Goal: Task Accomplishment & Management: Manage account settings

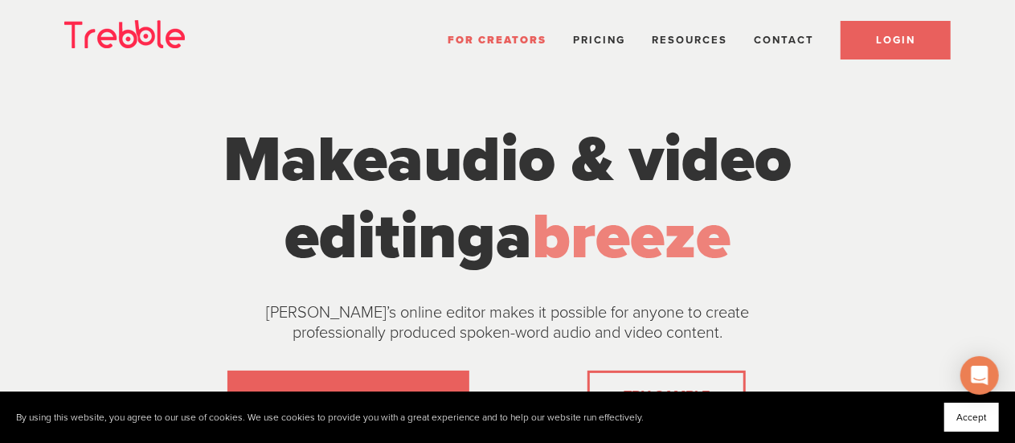
click at [880, 42] on span "LOGIN" at bounding box center [895, 40] width 39 height 13
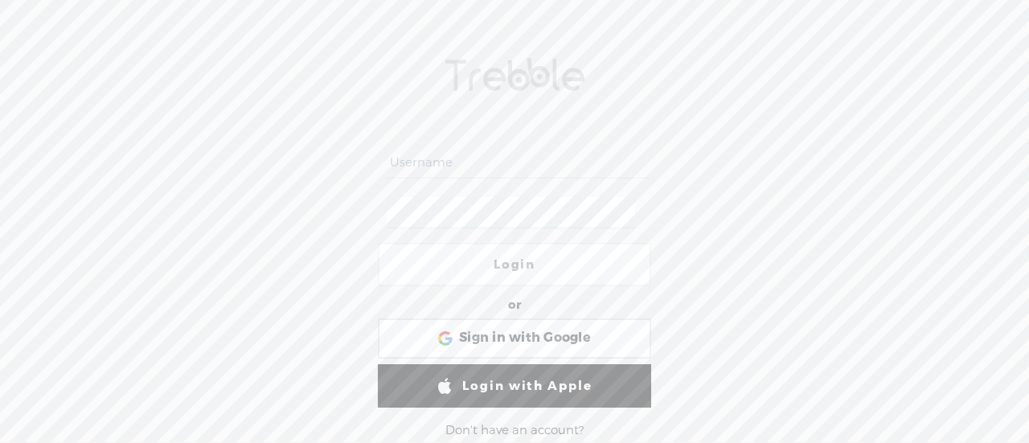
click at [504, 154] on input "text" at bounding box center [517, 162] width 261 height 31
type input "s"
type input "nohustlemom"
